Goal: Find specific page/section: Find specific page/section

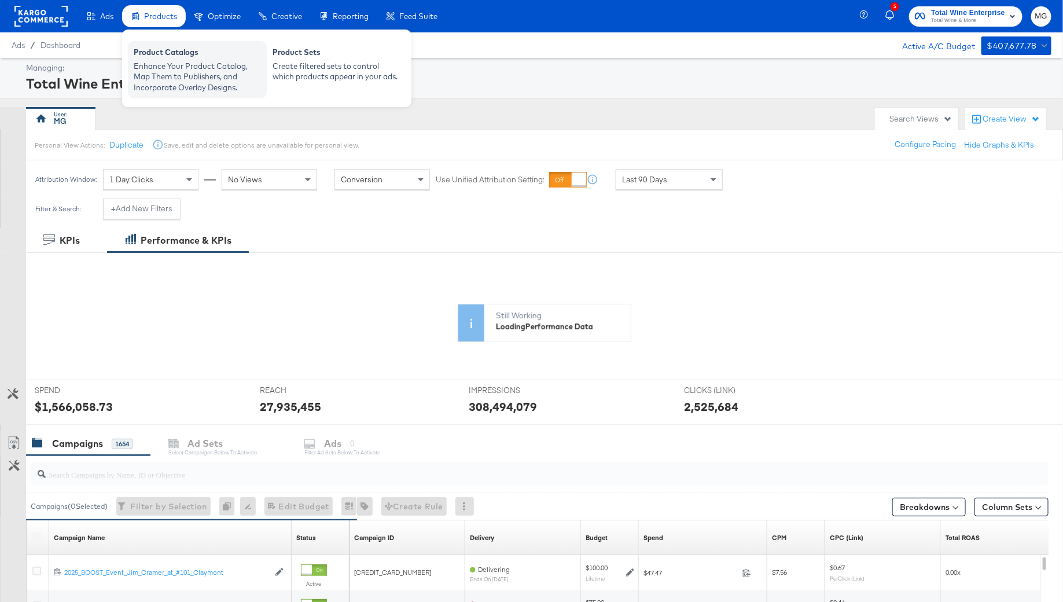
click at [166, 72] on div "Enhance Your Product Catalog, Map Them to Publishers, and Incorporate Overlay D…" at bounding box center [197, 77] width 127 height 32
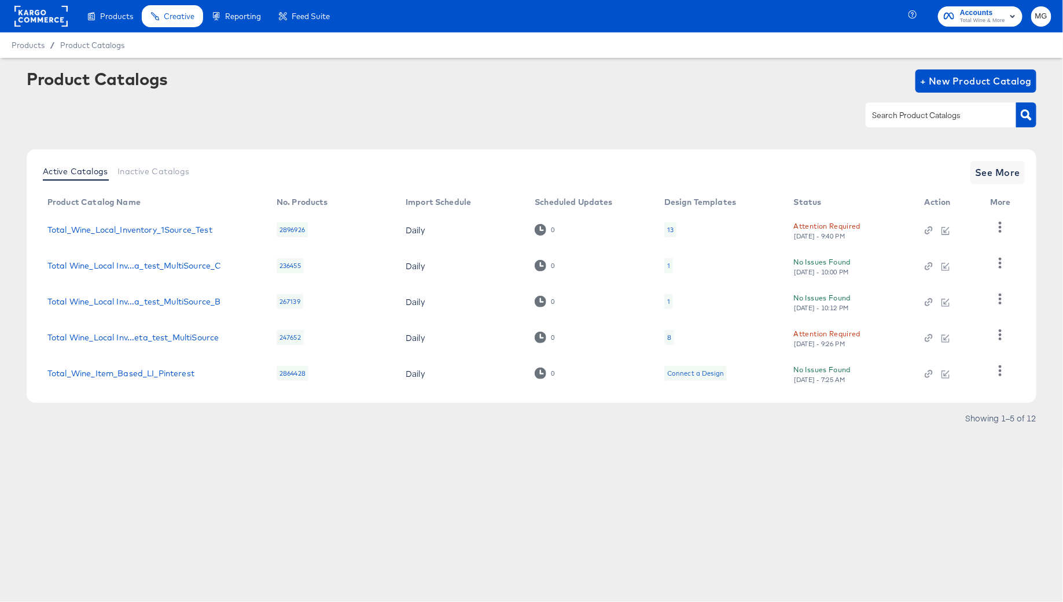
click at [1022, 160] on div "Active Catalogs Inactive Catalogs See More Product Catalog Name No. Products Im…" at bounding box center [532, 275] width 1010 height 253
click at [1006, 171] on span "See More" at bounding box center [997, 172] width 45 height 16
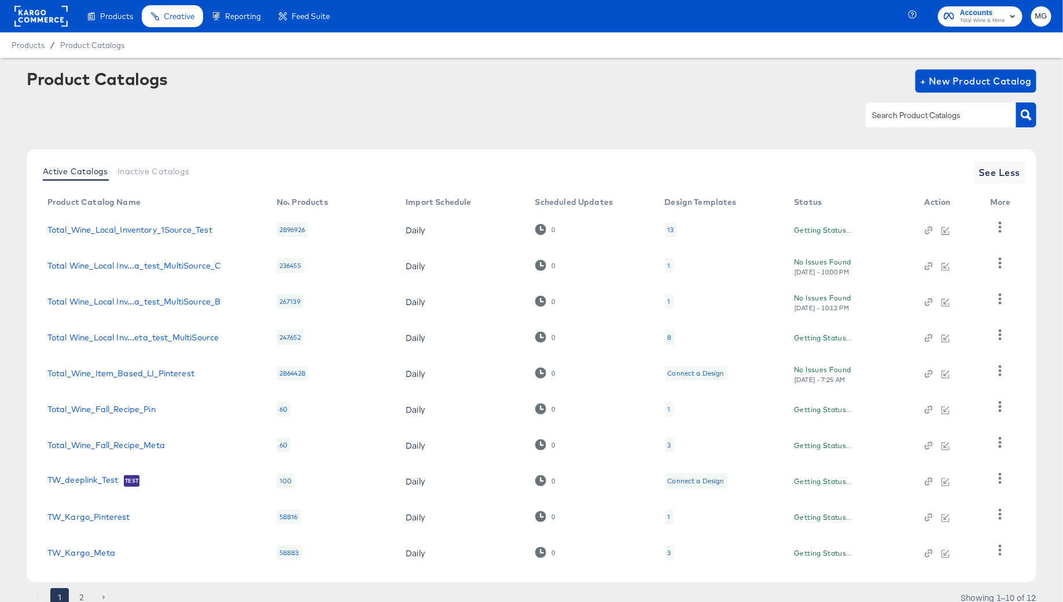
scroll to position [45, 0]
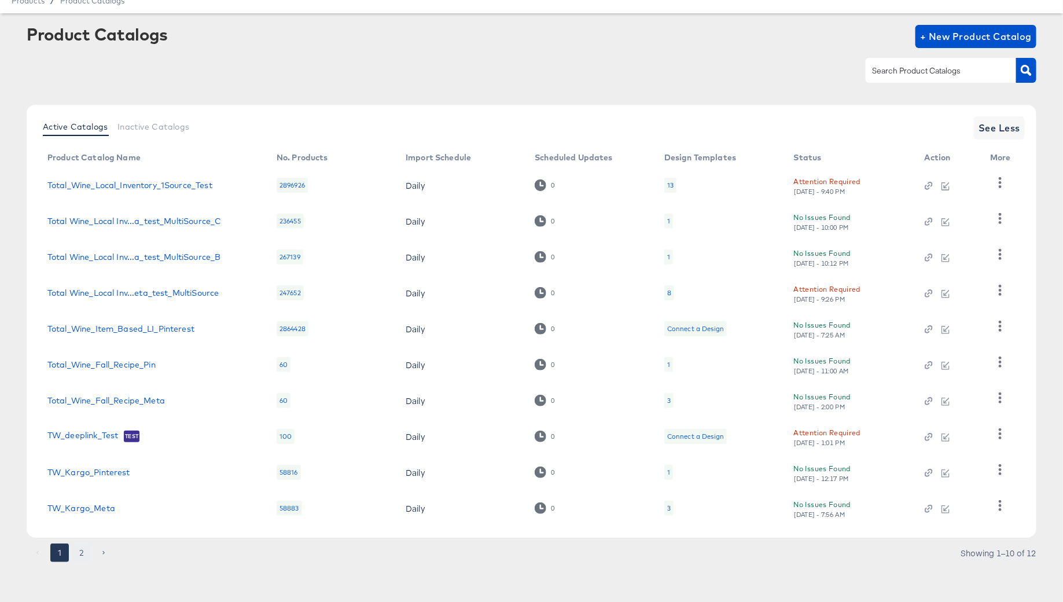
click at [85, 549] on button "2" at bounding box center [81, 552] width 19 height 19
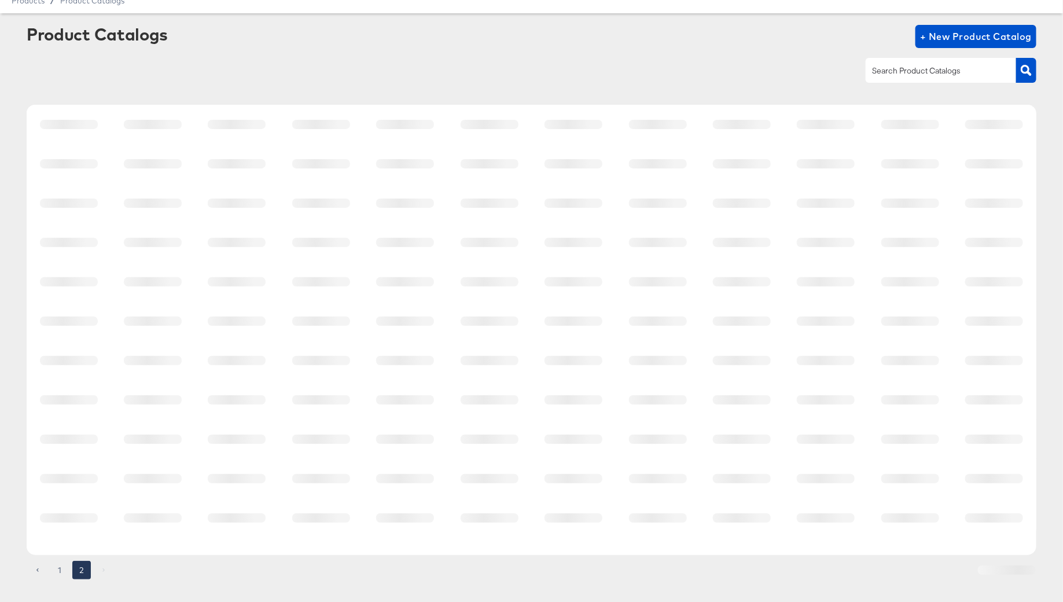
scroll to position [0, 0]
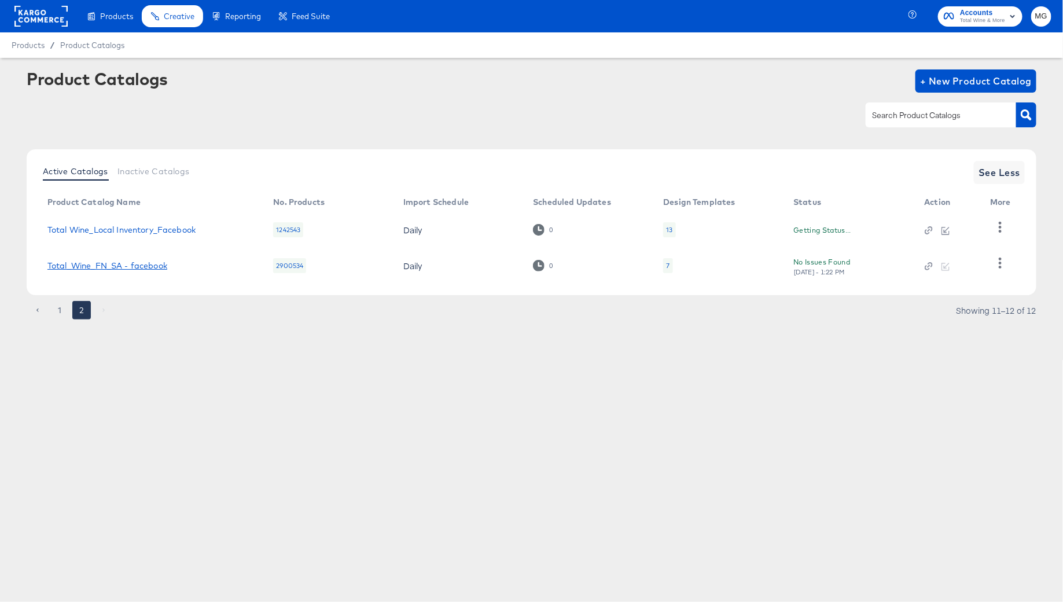
click at [152, 262] on link "Total_Wine_FN_SA - facebook" at bounding box center [107, 265] width 120 height 9
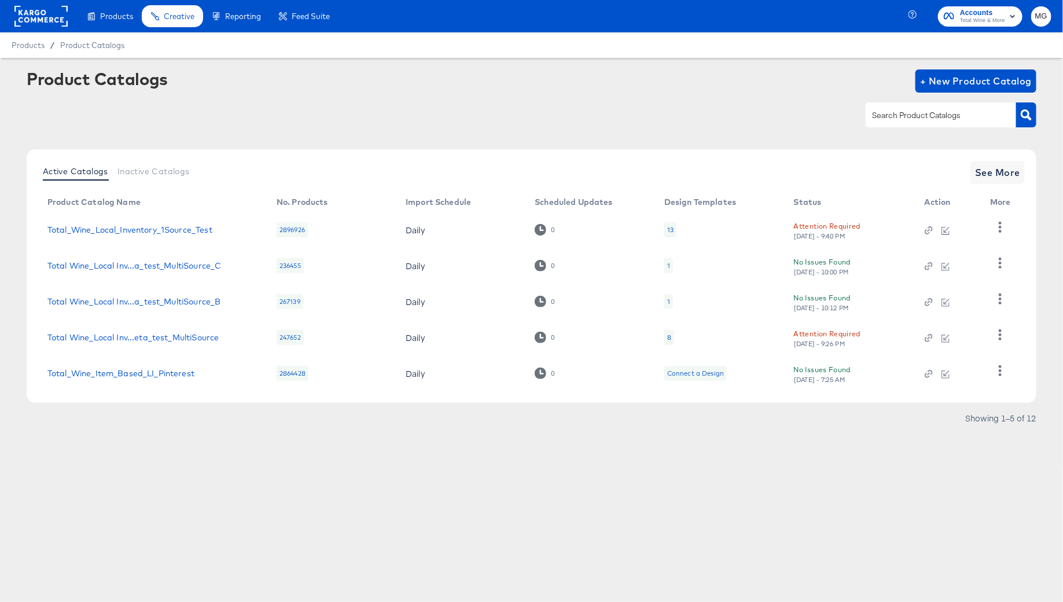
click at [173, 479] on div "Products Products Product Catalogs Enhance Your Product Catalog, Map Them to Pu…" at bounding box center [531, 301] width 1063 height 602
click at [145, 168] on span "Inactive Catalogs" at bounding box center [153, 171] width 72 height 9
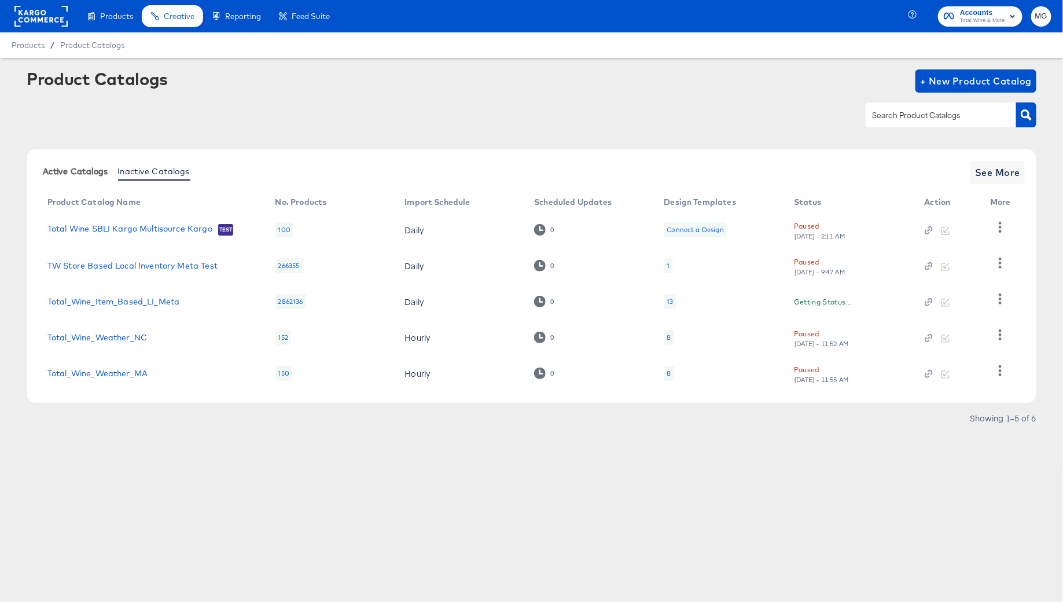
click at [73, 171] on span "Active Catalogs" at bounding box center [75, 171] width 65 height 9
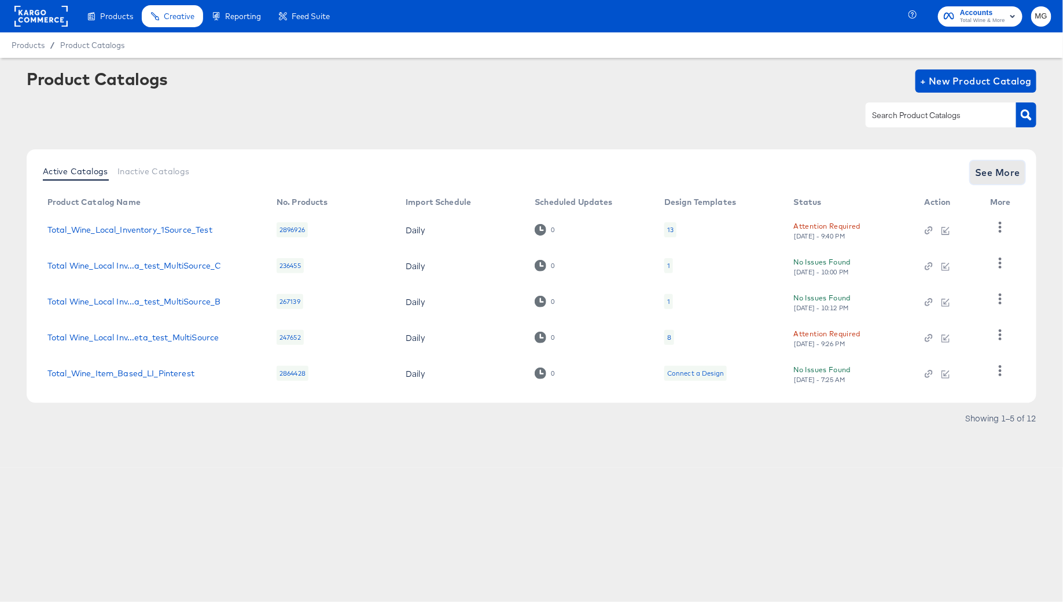
click at [997, 171] on span "See More" at bounding box center [997, 172] width 45 height 16
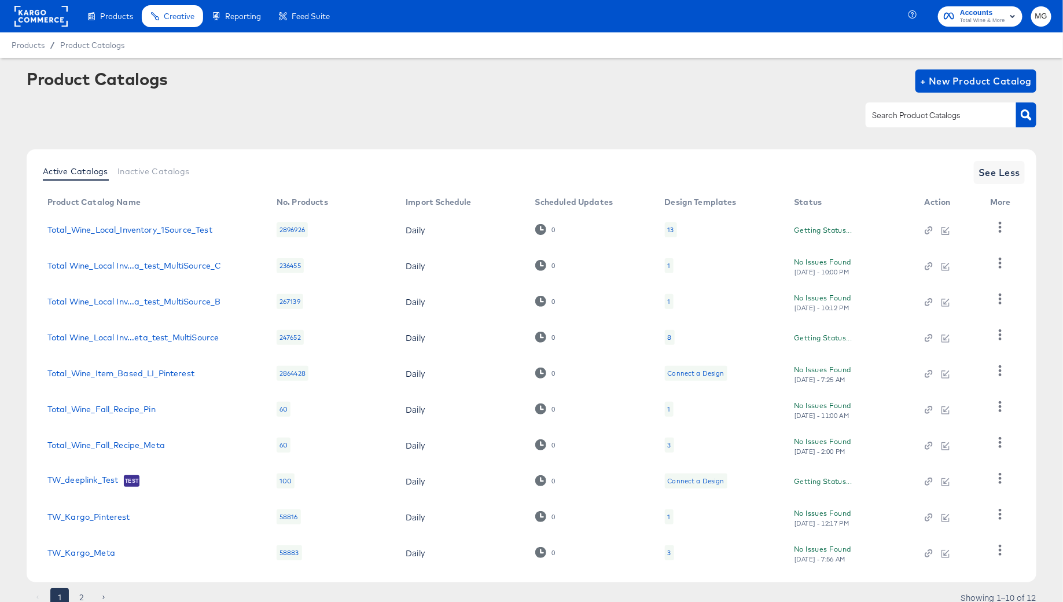
scroll to position [45, 0]
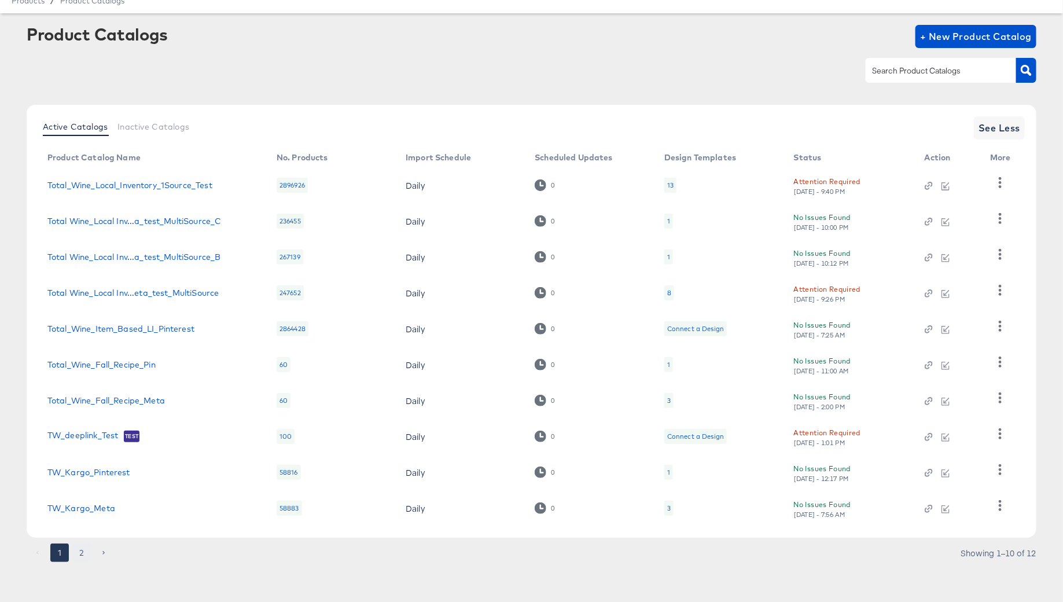
click at [83, 551] on button "2" at bounding box center [81, 552] width 19 height 19
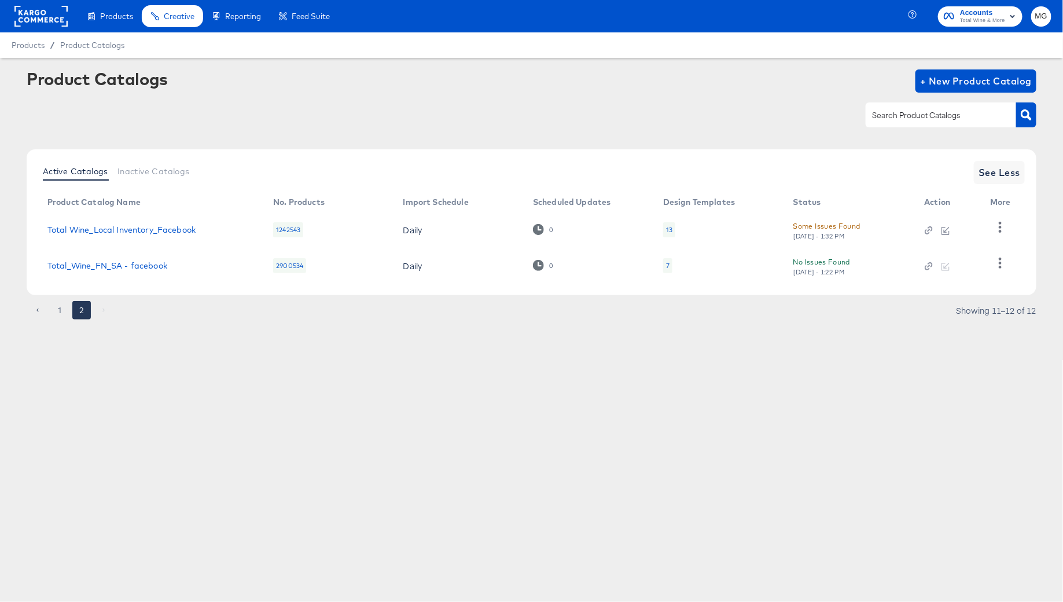
scroll to position [0, 0]
click at [153, 230] on link "Total Wine_Local Inventory_Facebook" at bounding box center [121, 229] width 148 height 9
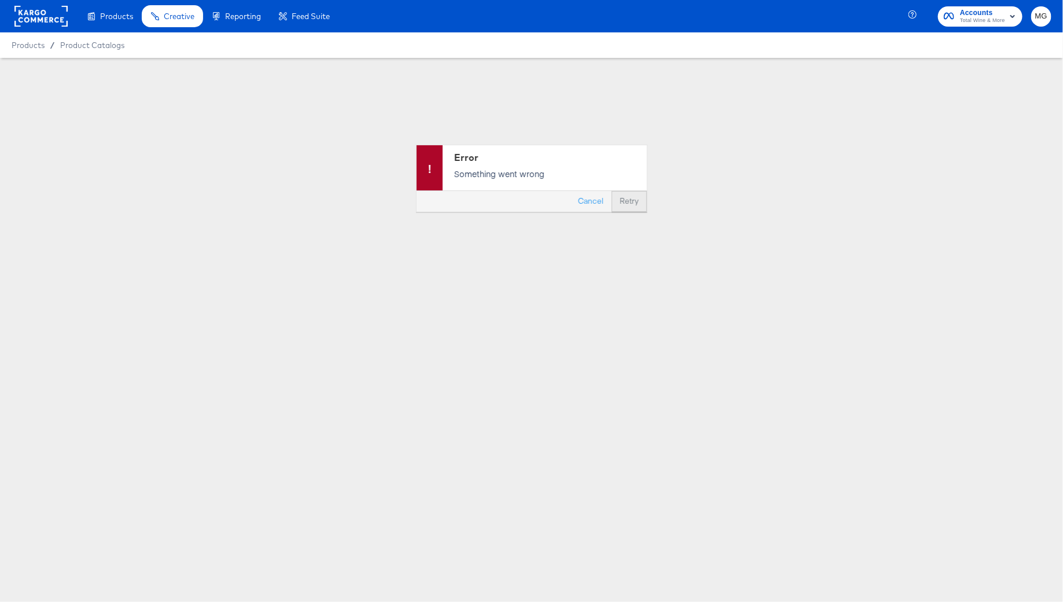
click at [620, 203] on button "Retry" at bounding box center [629, 201] width 35 height 21
click at [86, 2] on ul "Products Products Product Catalogs Enhance Your Product Catalog, Map Them to Pu…" at bounding box center [208, 16] width 260 height 32
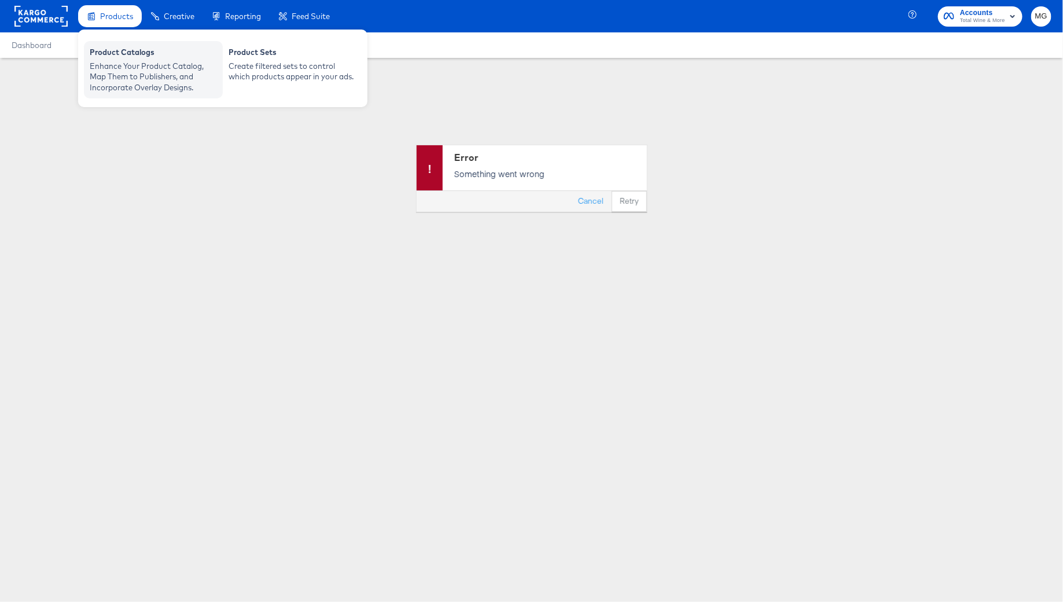
click at [150, 84] on div "Enhance Your Product Catalog, Map Them to Publishers, and Incorporate Overlay D…" at bounding box center [153, 77] width 127 height 32
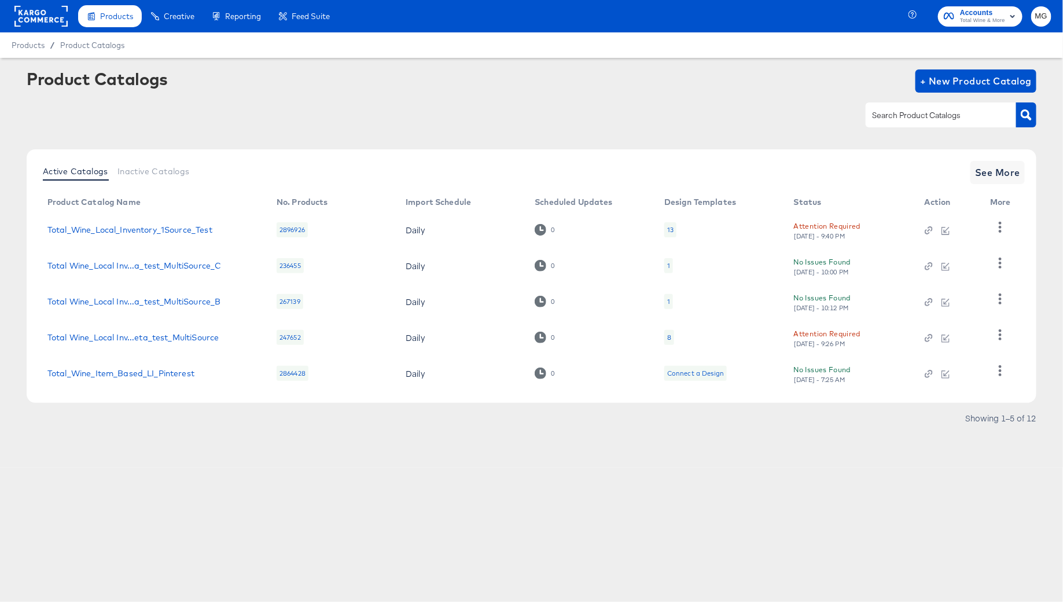
click at [965, 21] on span "Total Wine & More" at bounding box center [982, 20] width 45 height 9
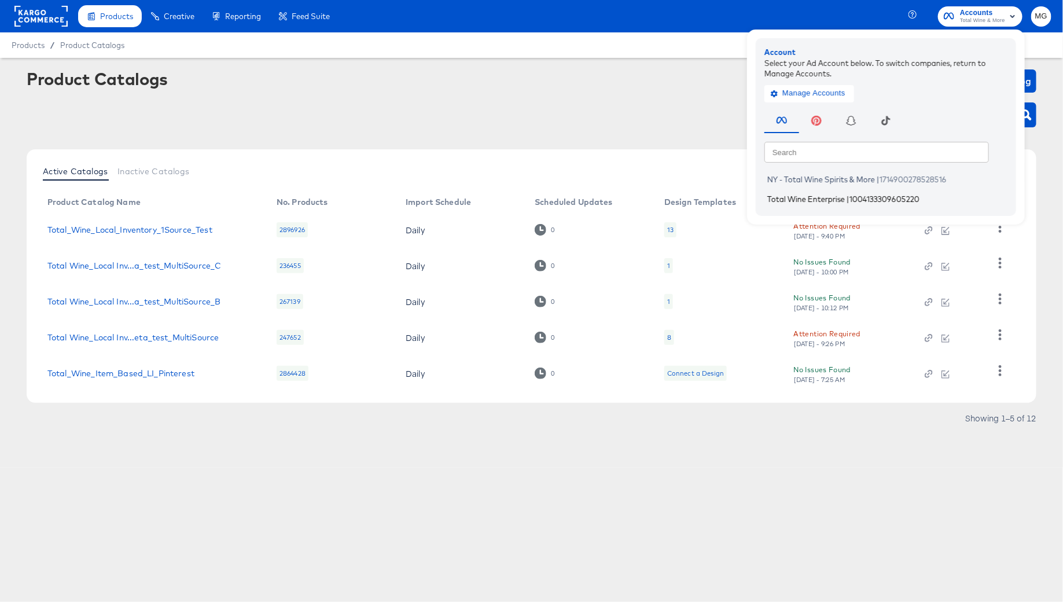
click at [819, 205] on li "Total Wine Enterprise | 1004133309605220" at bounding box center [888, 198] width 249 height 17
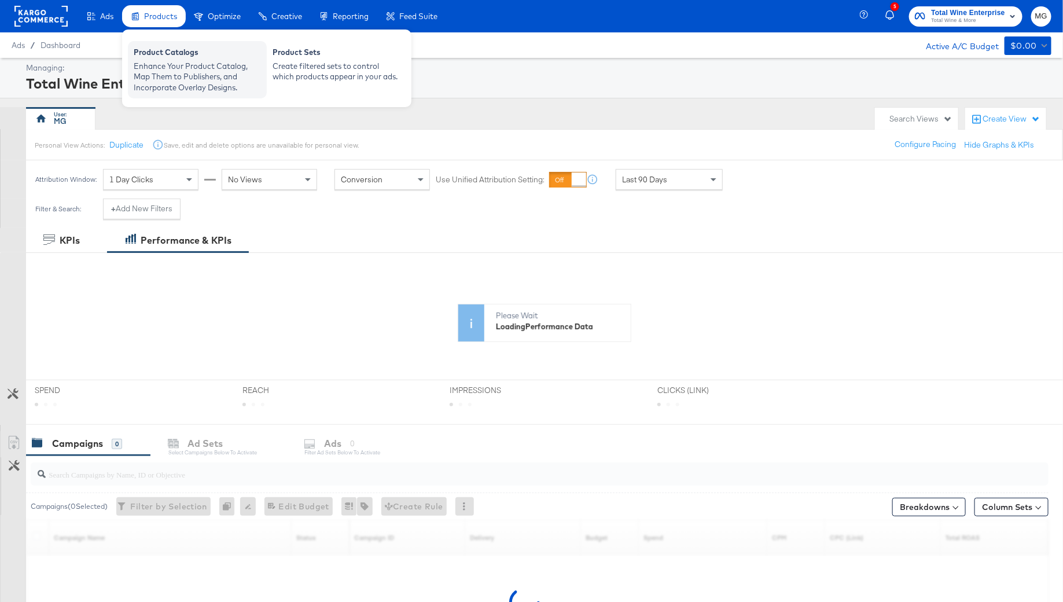
click at [171, 63] on div "Enhance Your Product Catalog, Map Them to Publishers, and Incorporate Overlay D…" at bounding box center [197, 77] width 127 height 32
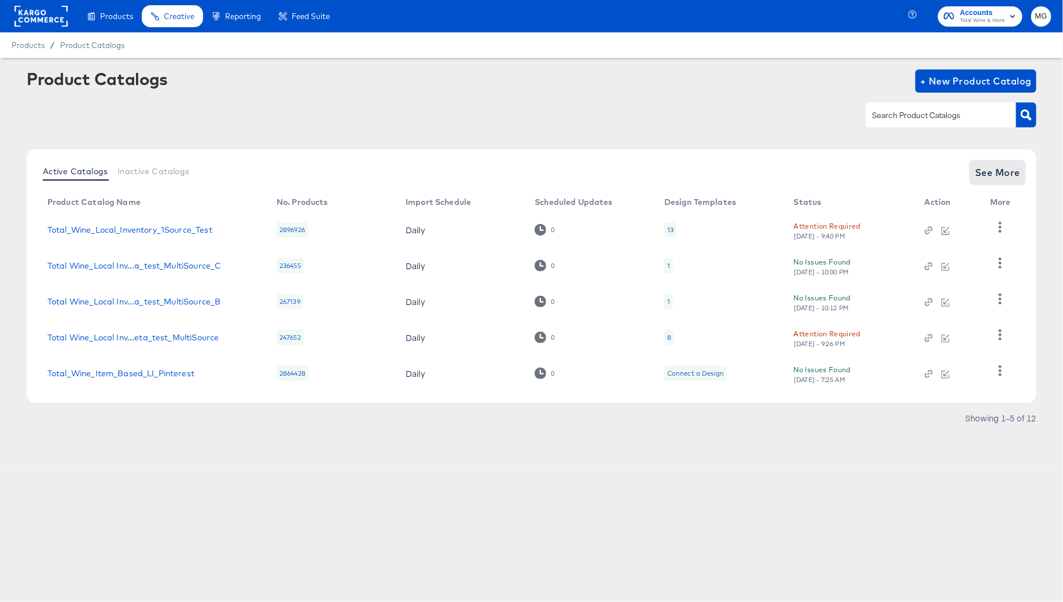
click at [1004, 178] on span "See More" at bounding box center [997, 172] width 45 height 16
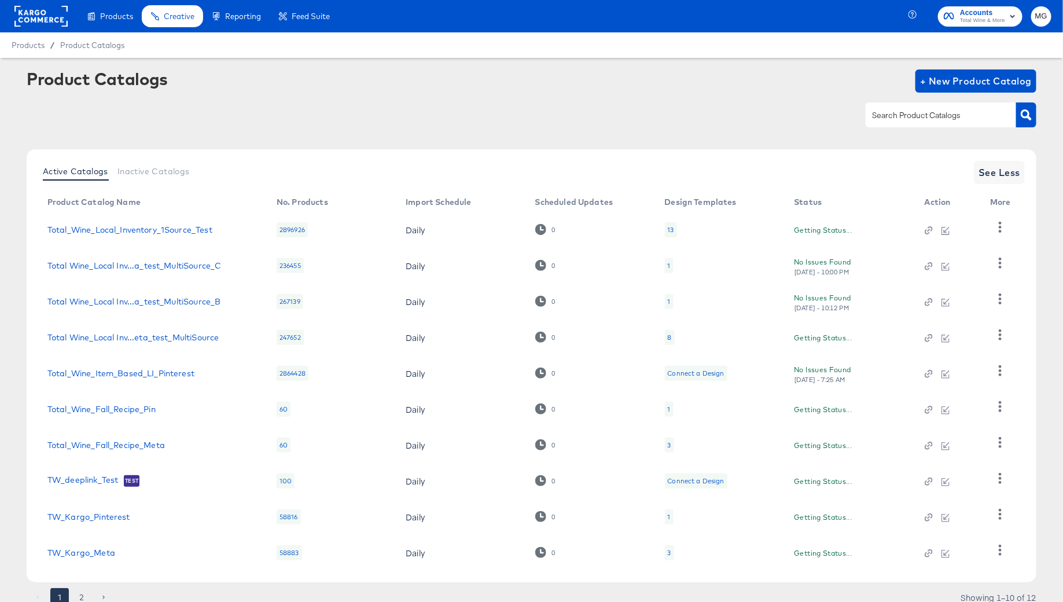
scroll to position [45, 0]
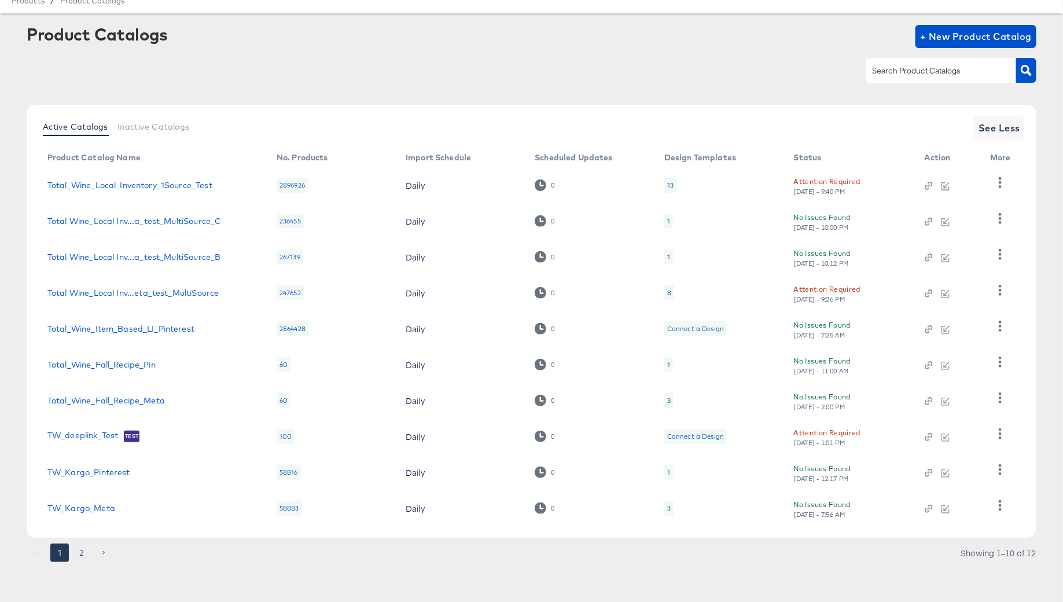
click at [82, 549] on button "2" at bounding box center [81, 552] width 19 height 19
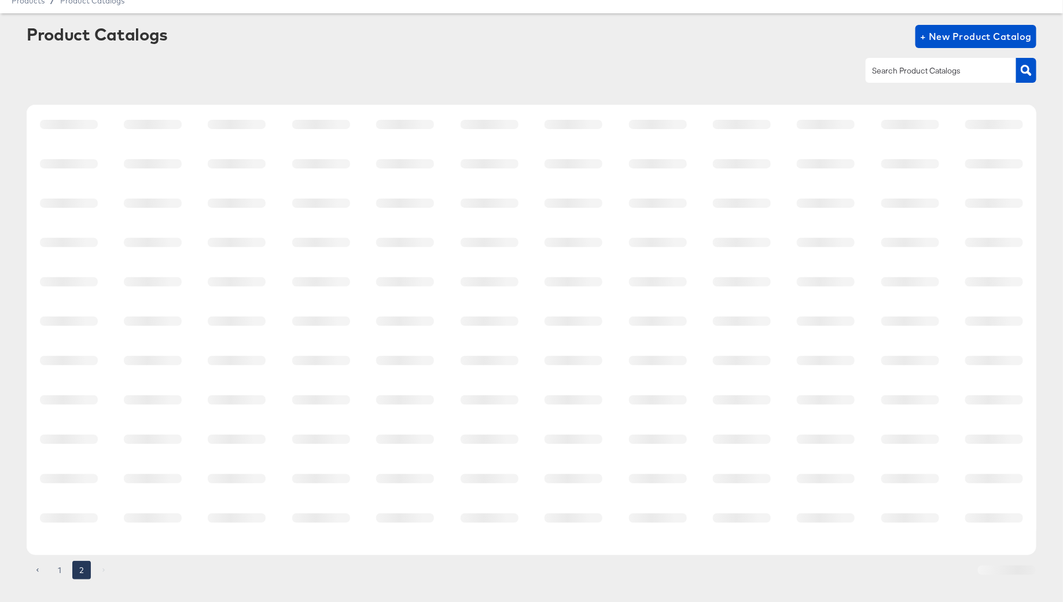
scroll to position [0, 0]
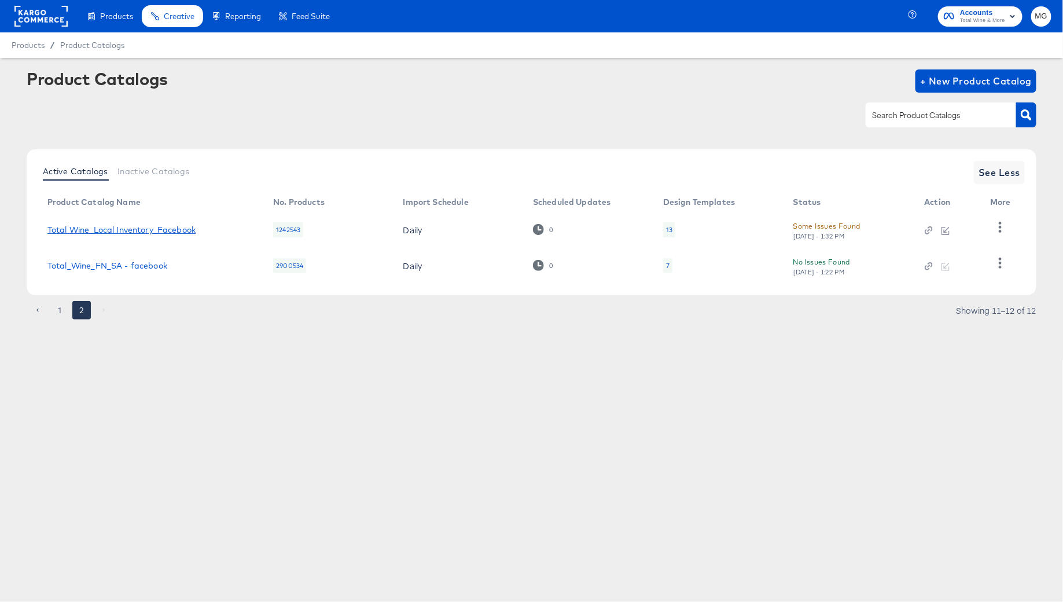
click at [140, 231] on link "Total Wine_Local Inventory_Facebook" at bounding box center [121, 229] width 148 height 9
